Goal: Task Accomplishment & Management: Manage account settings

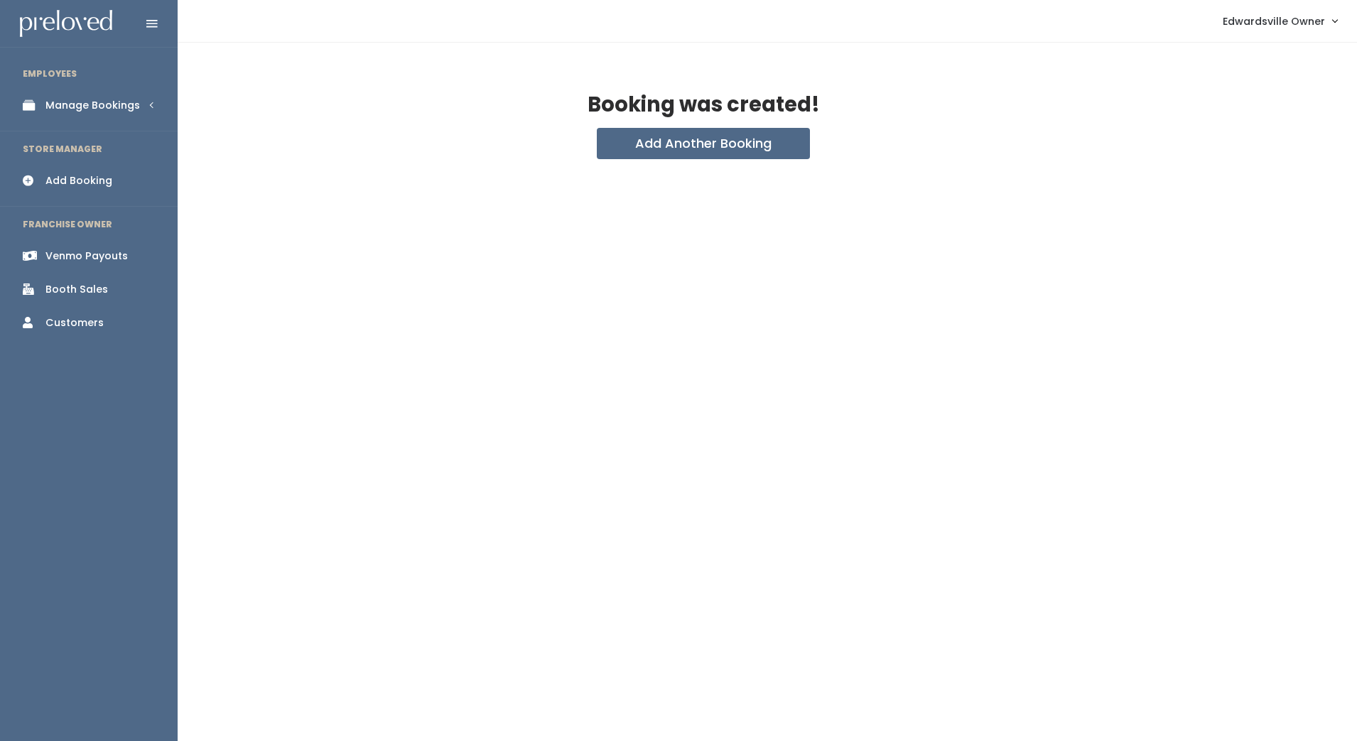
click at [80, 291] on div "Booth Sales" at bounding box center [76, 289] width 63 height 15
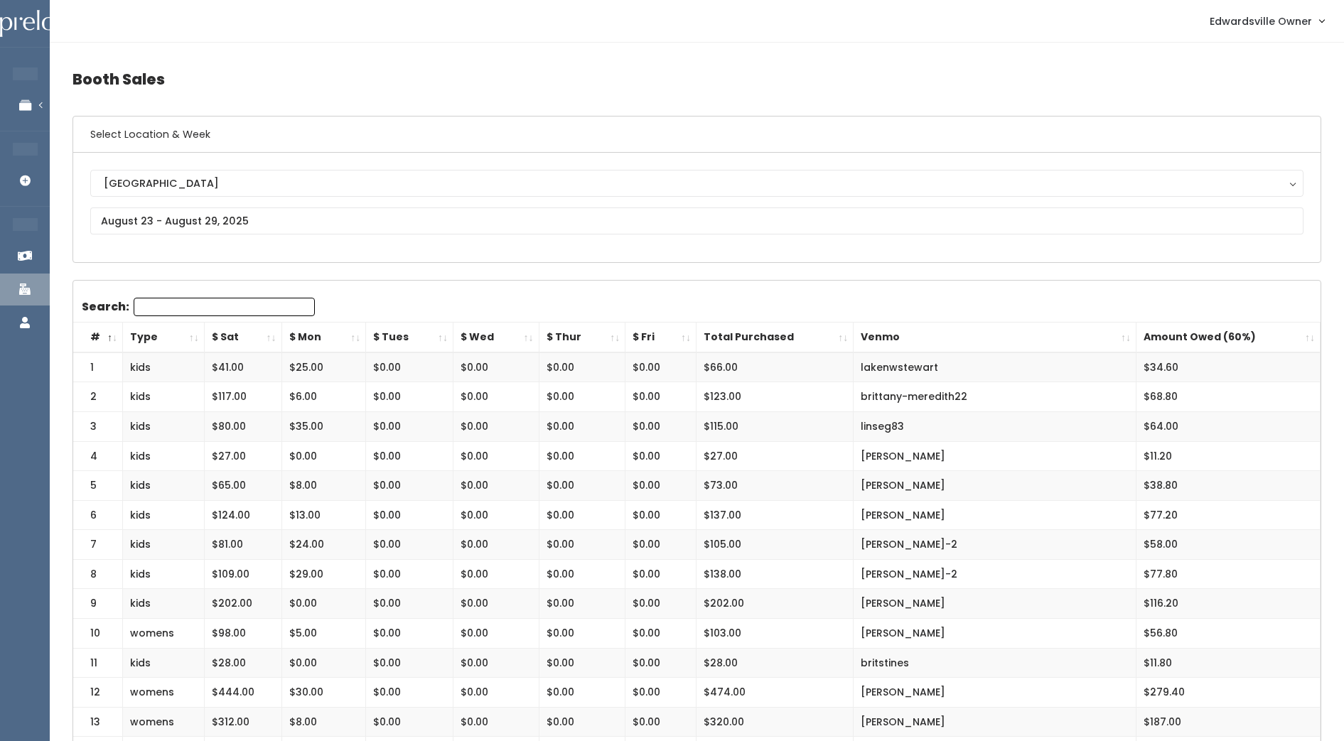
click at [812, 69] on h4 "Booth Sales" at bounding box center [696, 79] width 1249 height 39
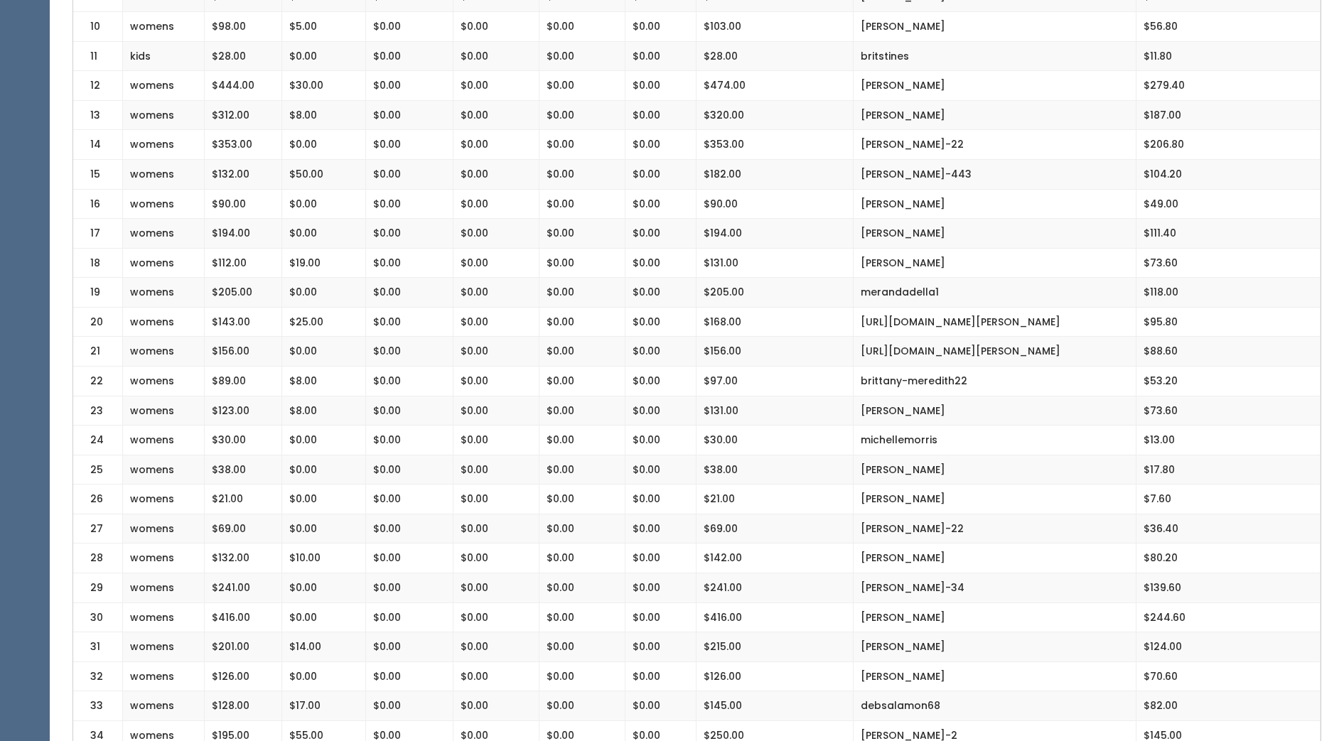
scroll to position [610, 0]
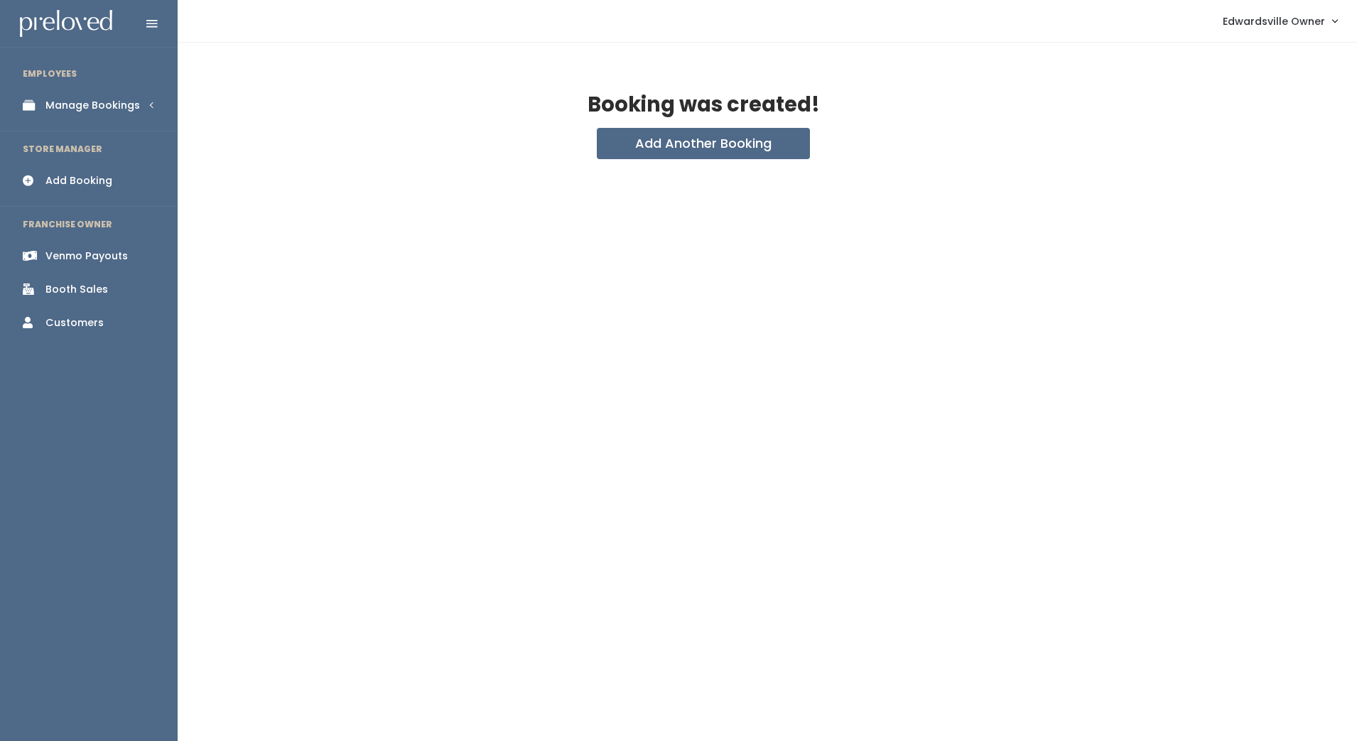
click at [87, 105] on div "Manage Bookings" at bounding box center [92, 105] width 95 height 15
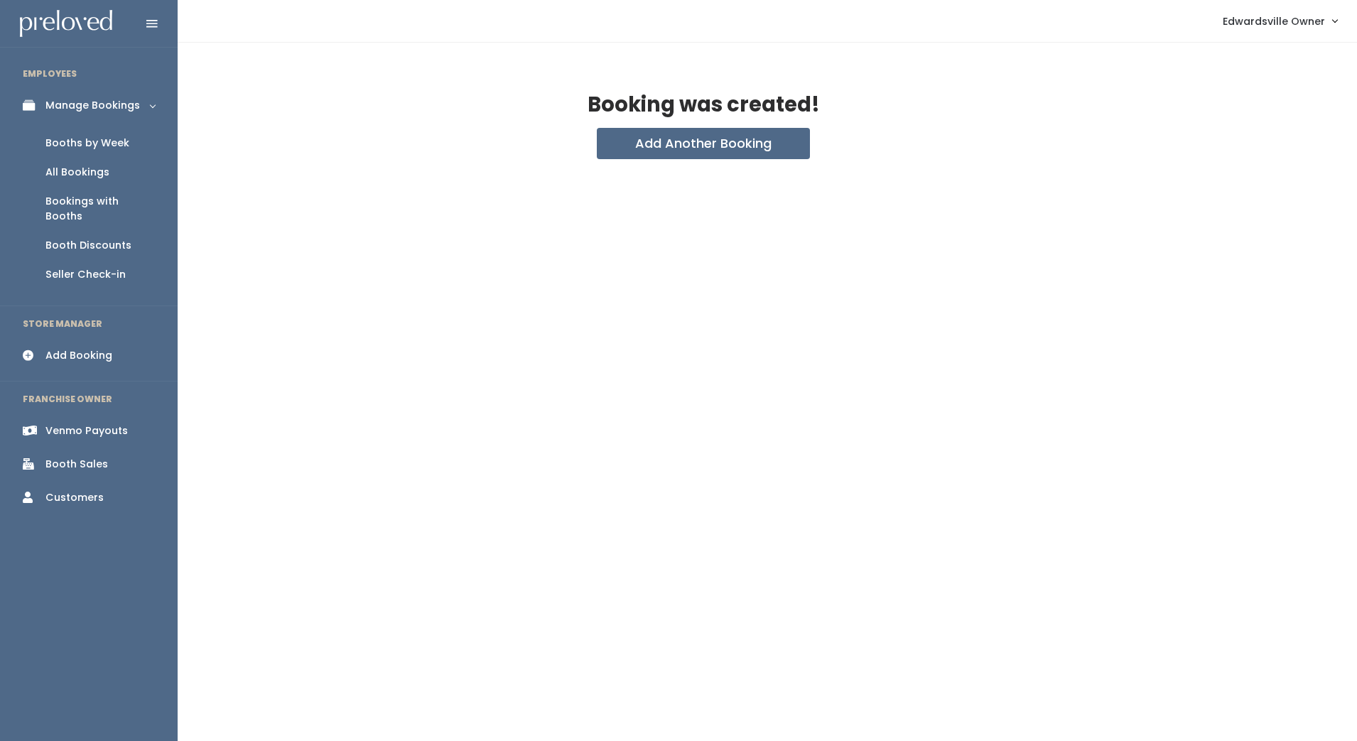
click at [102, 147] on div "Booths by Week" at bounding box center [87, 143] width 84 height 15
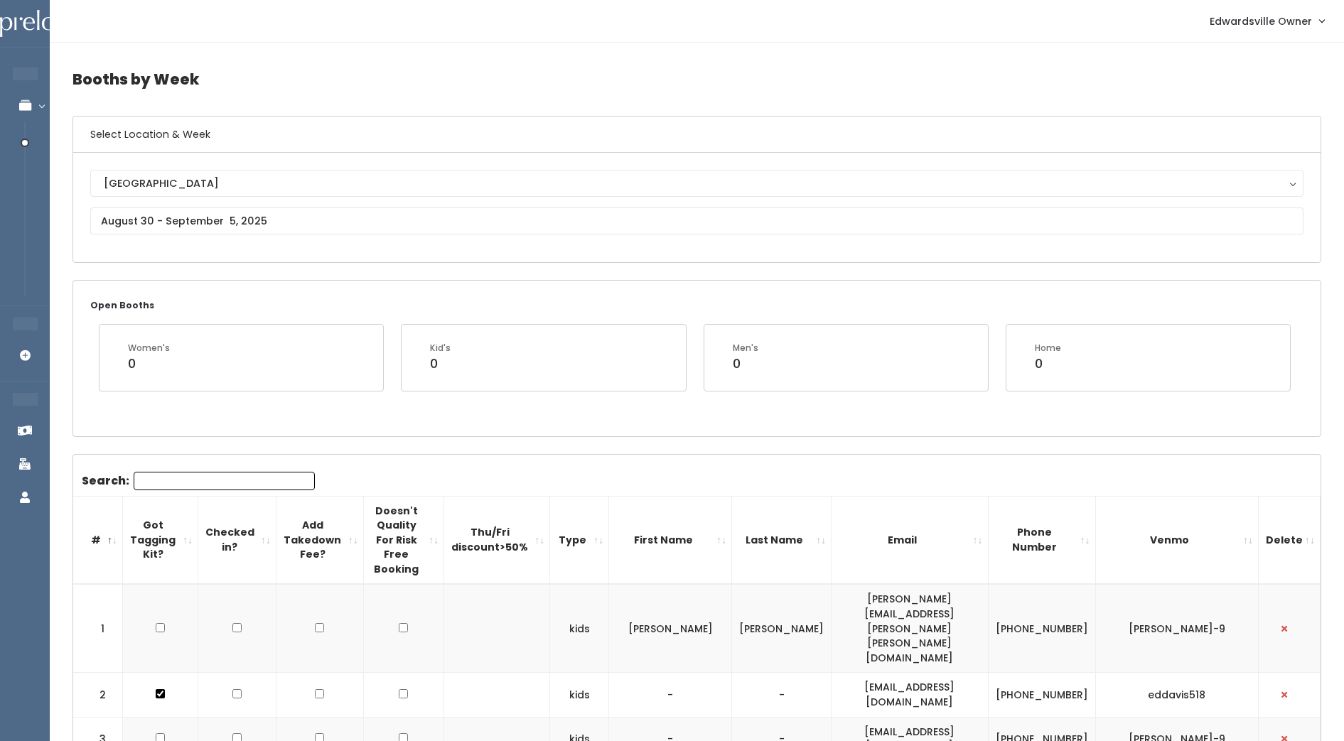
click at [321, 222] on input "text" at bounding box center [696, 221] width 1213 height 27
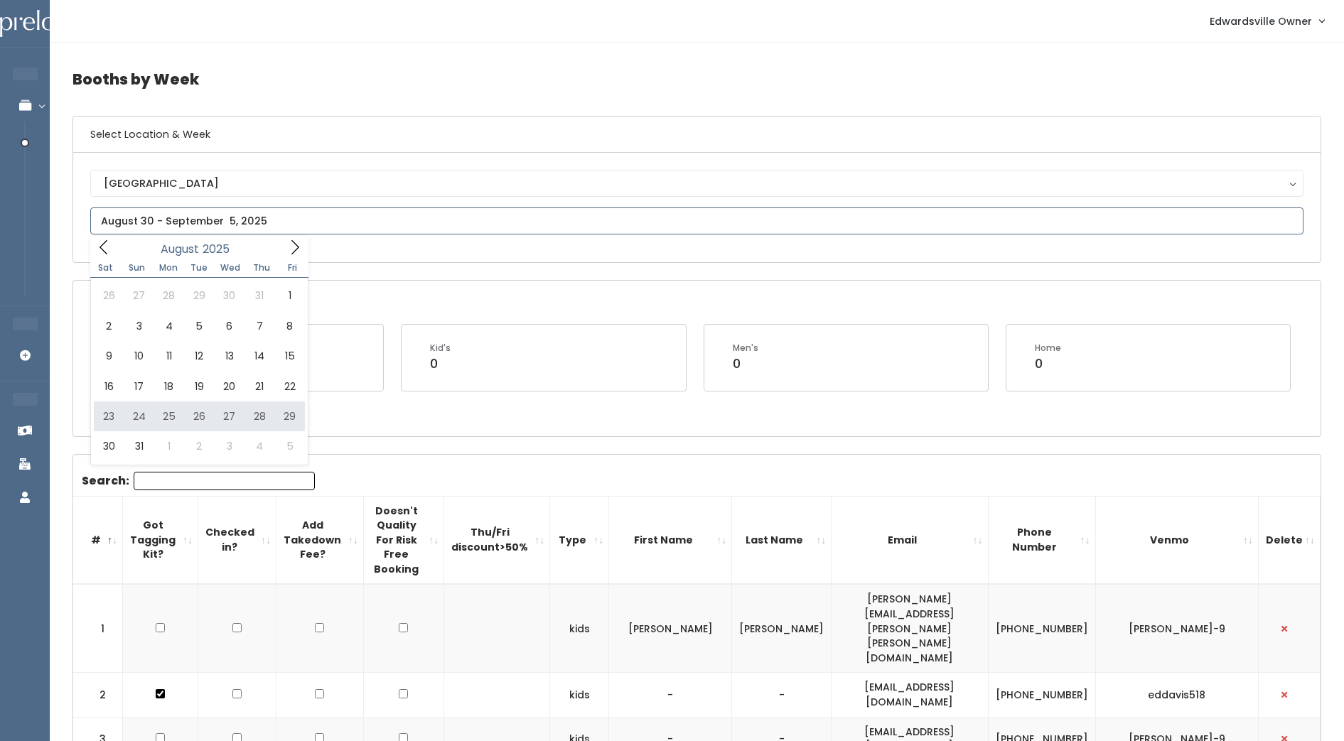
type input "August 23 to August 29"
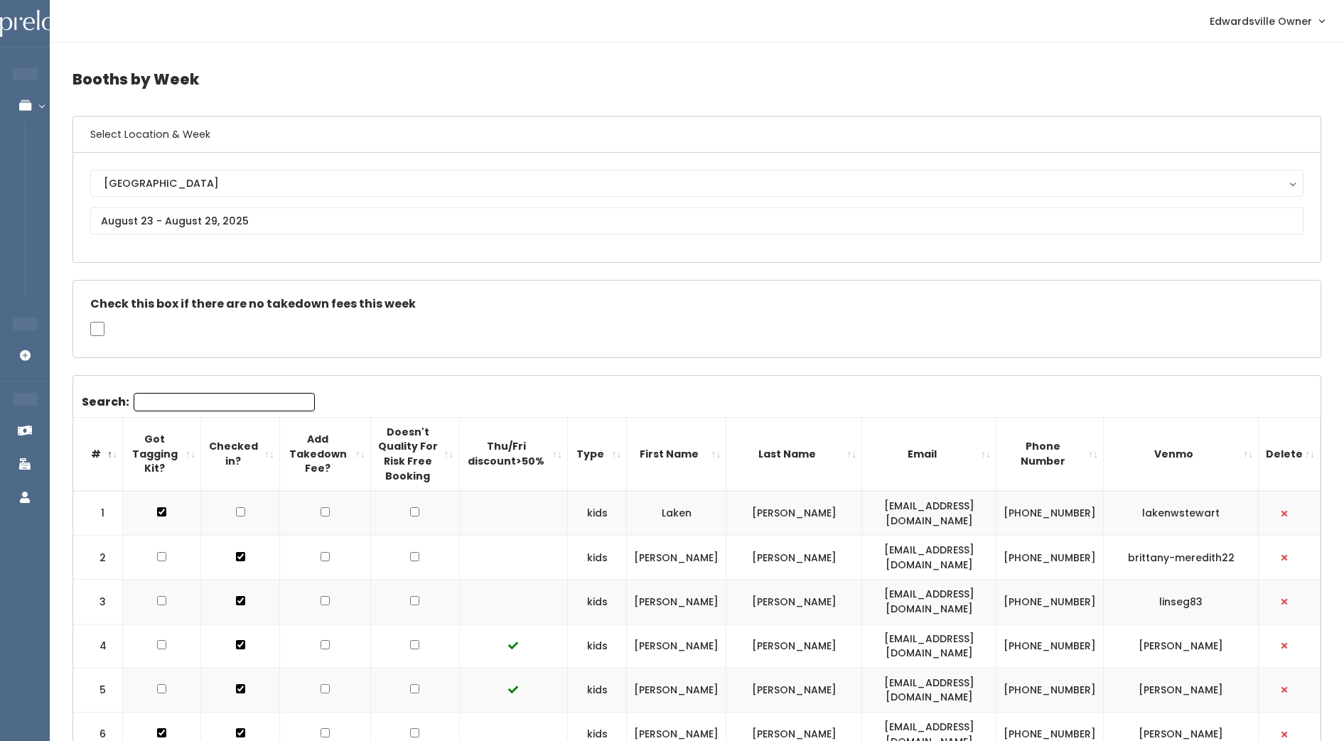
click at [384, 80] on h4 "Booths by Week" at bounding box center [696, 79] width 1249 height 39
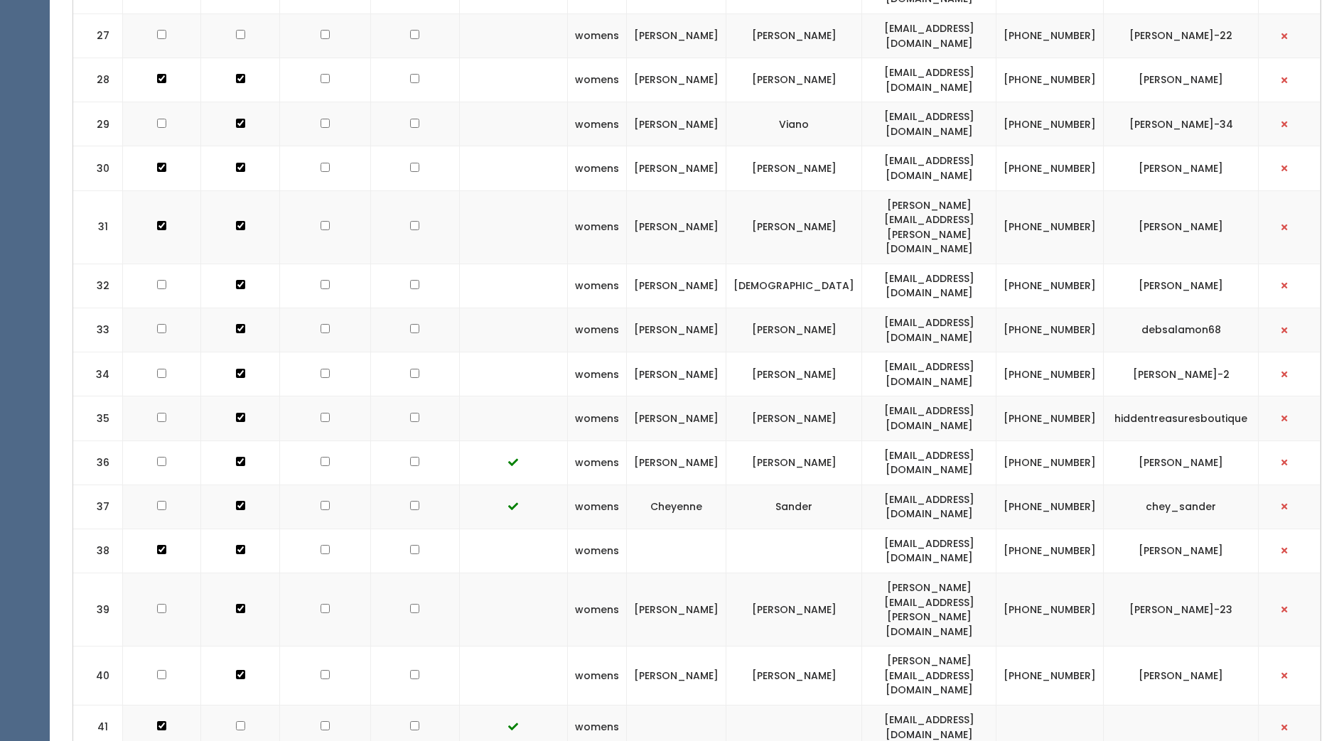
scroll to position [1706, 0]
